Goal: Find specific page/section: Find specific page/section

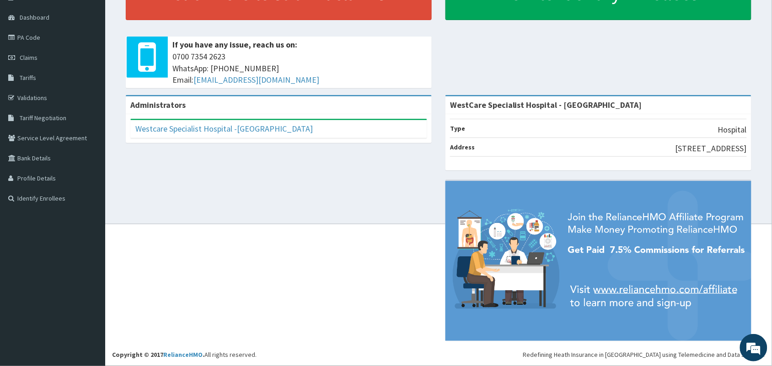
scroll to position [83, 0]
click at [41, 21] on link "Dashboard" at bounding box center [52, 17] width 105 height 20
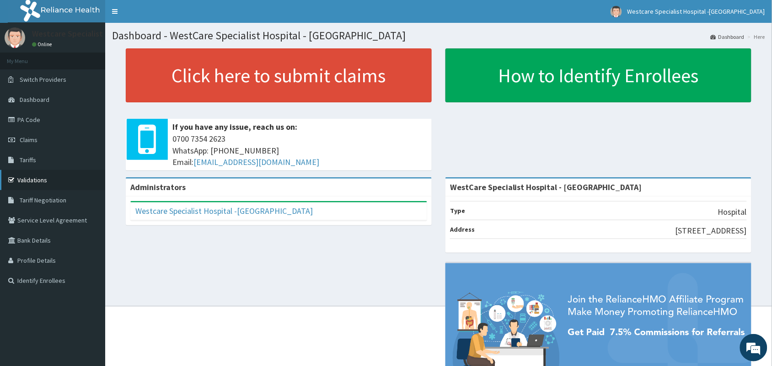
click at [39, 177] on link "Validations" at bounding box center [52, 180] width 105 height 20
